Goal: Use online tool/utility: Utilize a website feature to perform a specific function

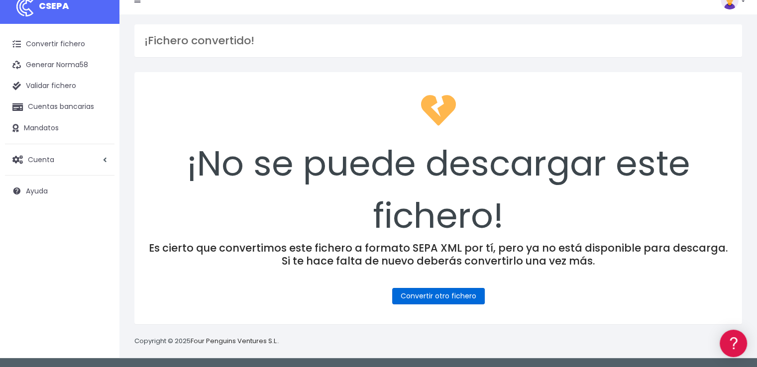
click at [450, 296] on link "Convertir otro fichero" at bounding box center [438, 296] width 93 height 16
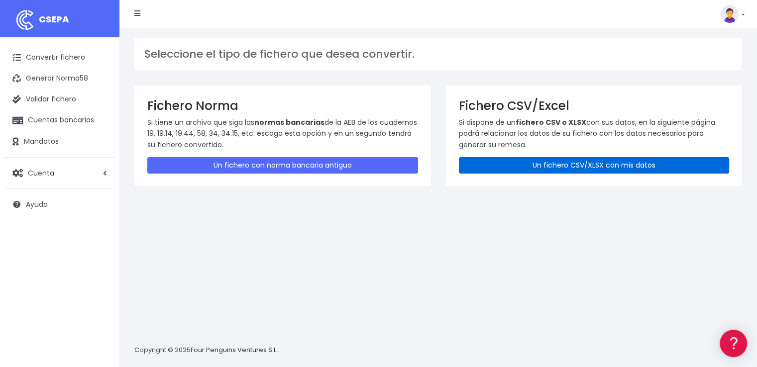
click at [621, 166] on link "Un fichero CSV/XLSX con mis datos" at bounding box center [594, 165] width 271 height 16
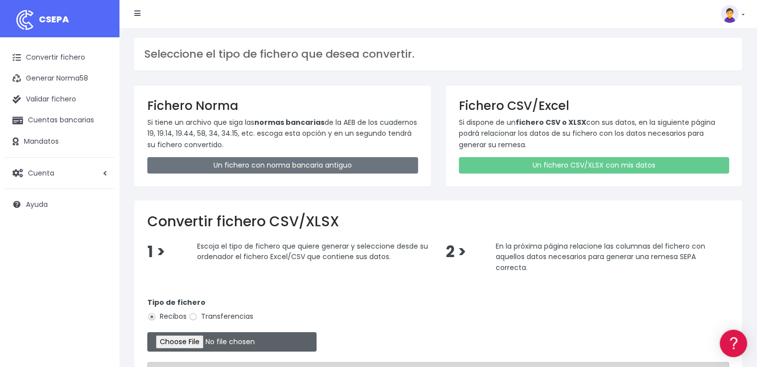
click at [210, 337] on input "file" at bounding box center [231, 341] width 169 height 19
type input "C:\fakepath\IMPAGATS 17-09-25.xlsx"
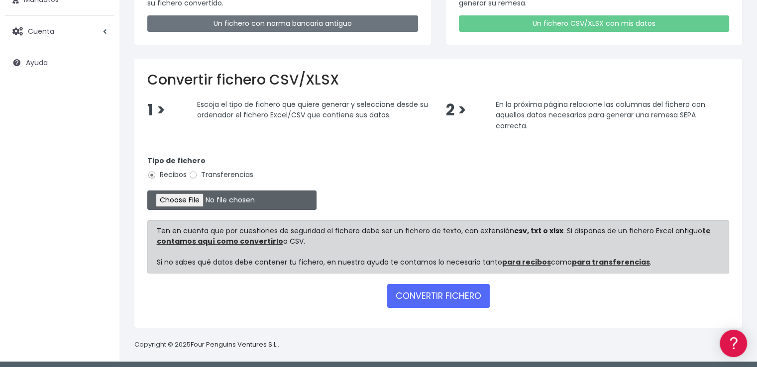
scroll to position [144, 0]
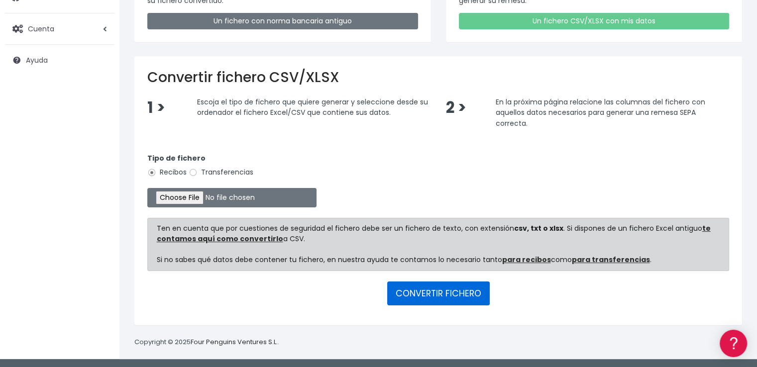
click at [440, 289] on button "CONVERTIR FICHERO" at bounding box center [438, 294] width 102 height 24
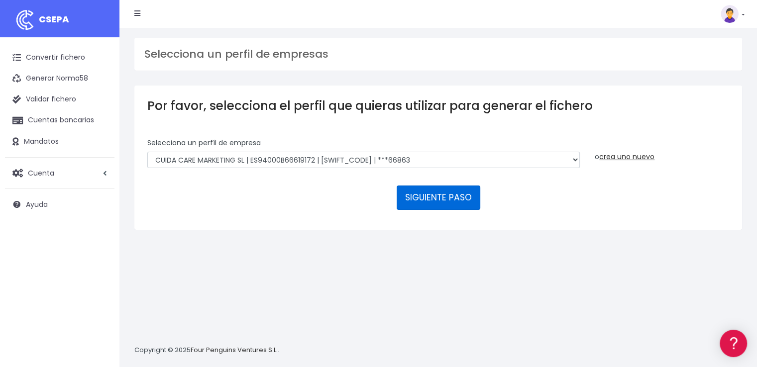
click at [436, 193] on button "SIGUIENTE PASO" at bounding box center [439, 198] width 84 height 24
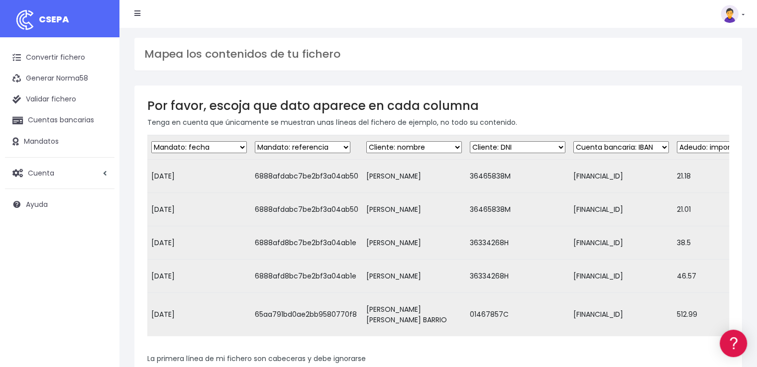
scroll to position [199, 0]
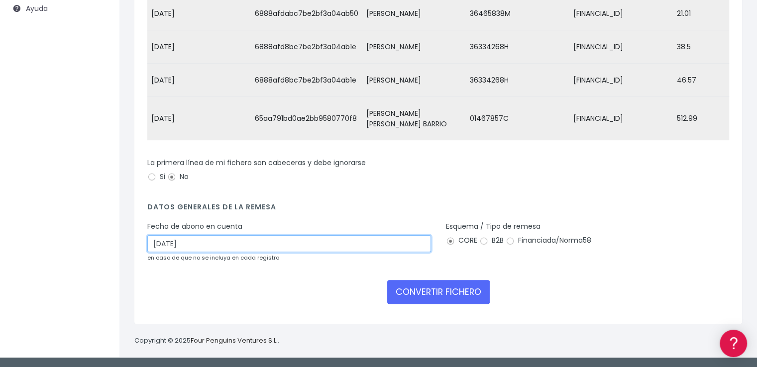
click at [205, 245] on input "20/09/2025" at bounding box center [289, 243] width 284 height 17
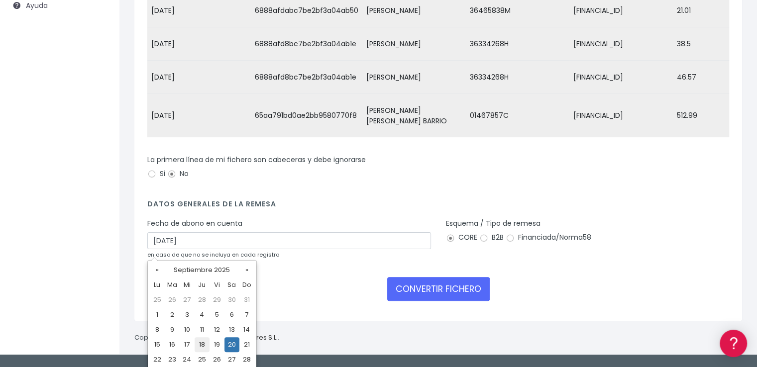
click at [203, 345] on td "18" at bounding box center [202, 344] width 15 height 15
type input "18/09/2025"
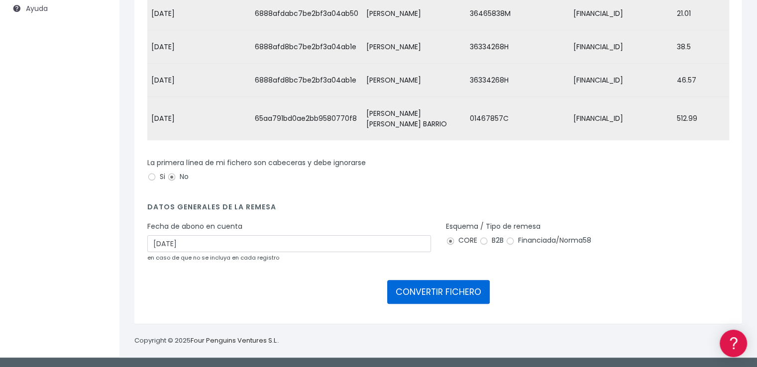
click at [450, 290] on button "CONVERTIR FICHERO" at bounding box center [438, 292] width 102 height 24
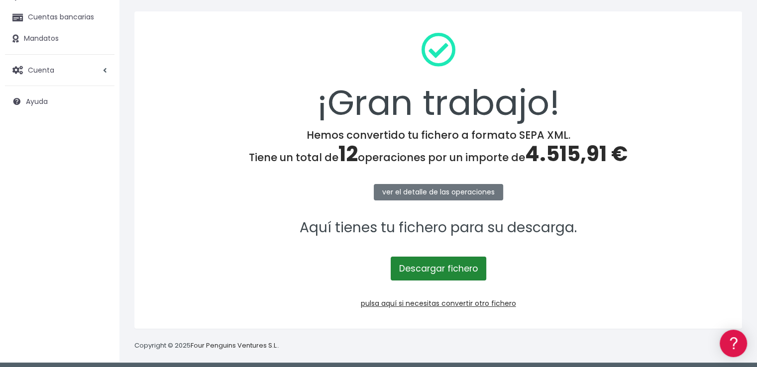
scroll to position [107, 0]
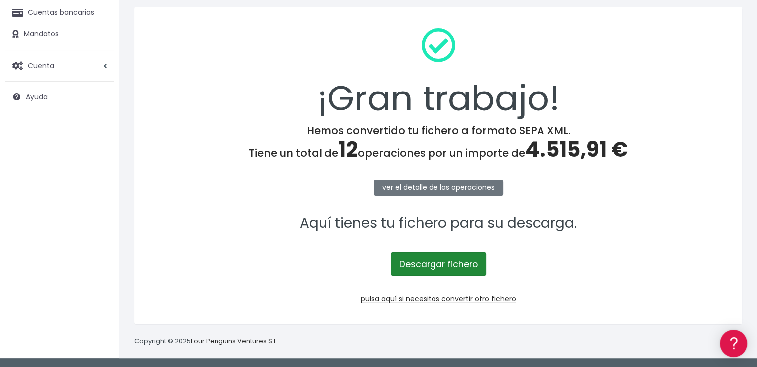
click at [441, 258] on link "Descargar fichero" at bounding box center [439, 264] width 96 height 24
click at [571, 147] on span "4.515,91 €" at bounding box center [576, 149] width 102 height 29
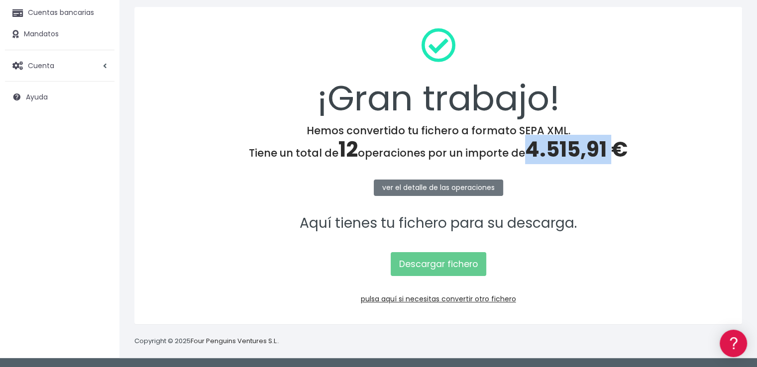
click at [571, 147] on span "4.515,91 €" at bounding box center [576, 149] width 102 height 29
copy span "4.515,91"
